Goal: Go to known website: Access a specific website the user already knows

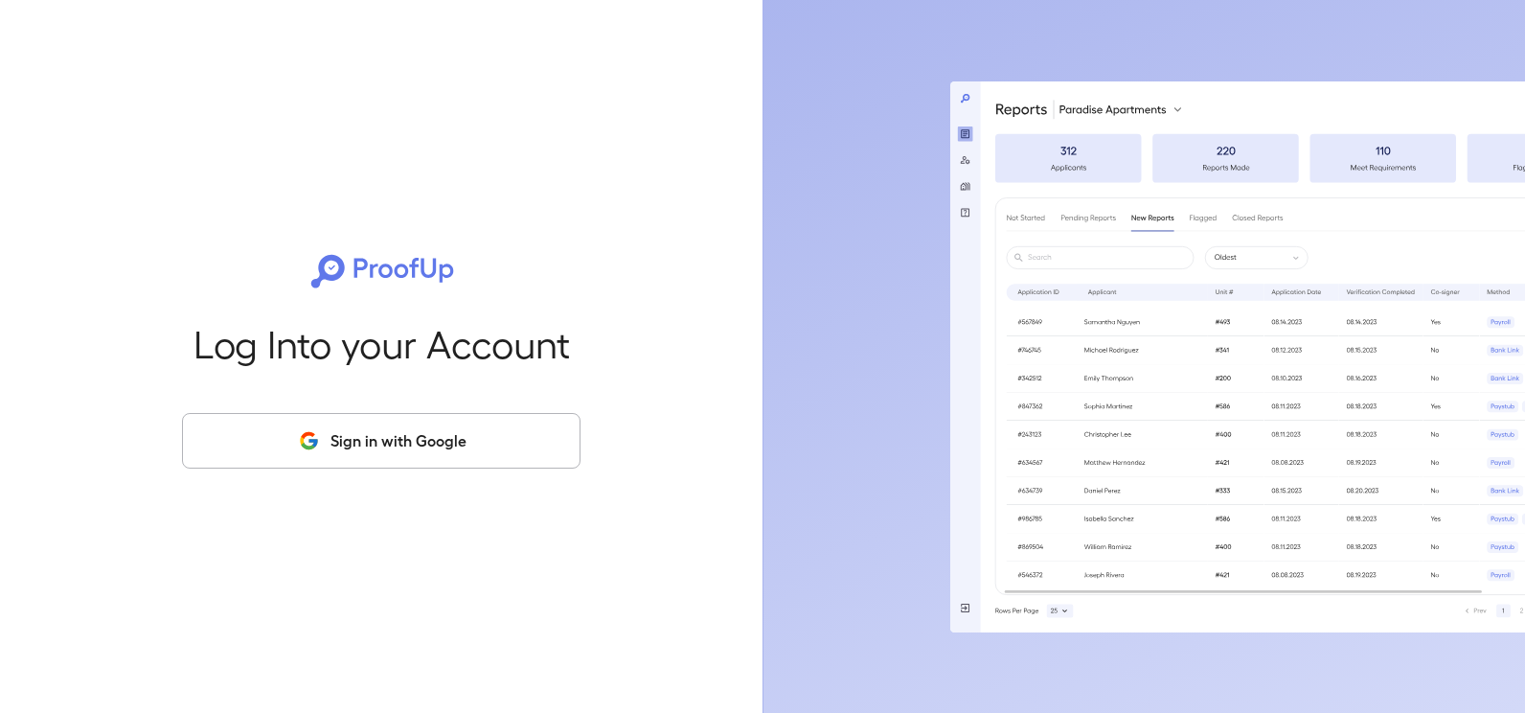
click at [320, 425] on button "Sign in with Google" at bounding box center [381, 441] width 398 height 56
